Goal: Go to known website: Access a specific website the user already knows

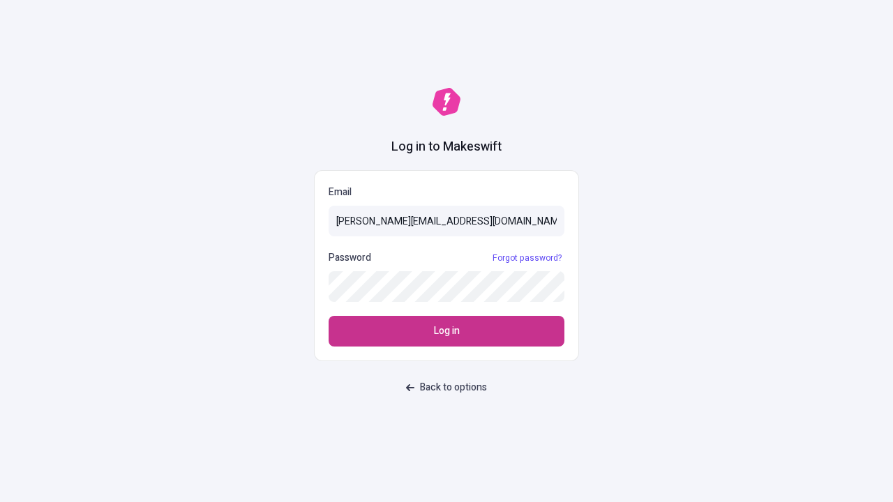
click at [446, 331] on span "Log in" at bounding box center [447, 331] width 26 height 15
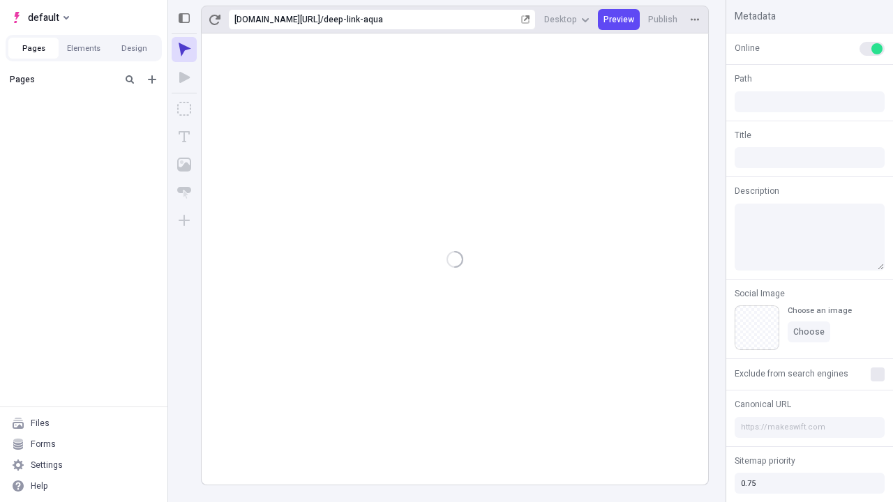
type input "/deep-link-aqua"
